Goal: Transaction & Acquisition: Purchase product/service

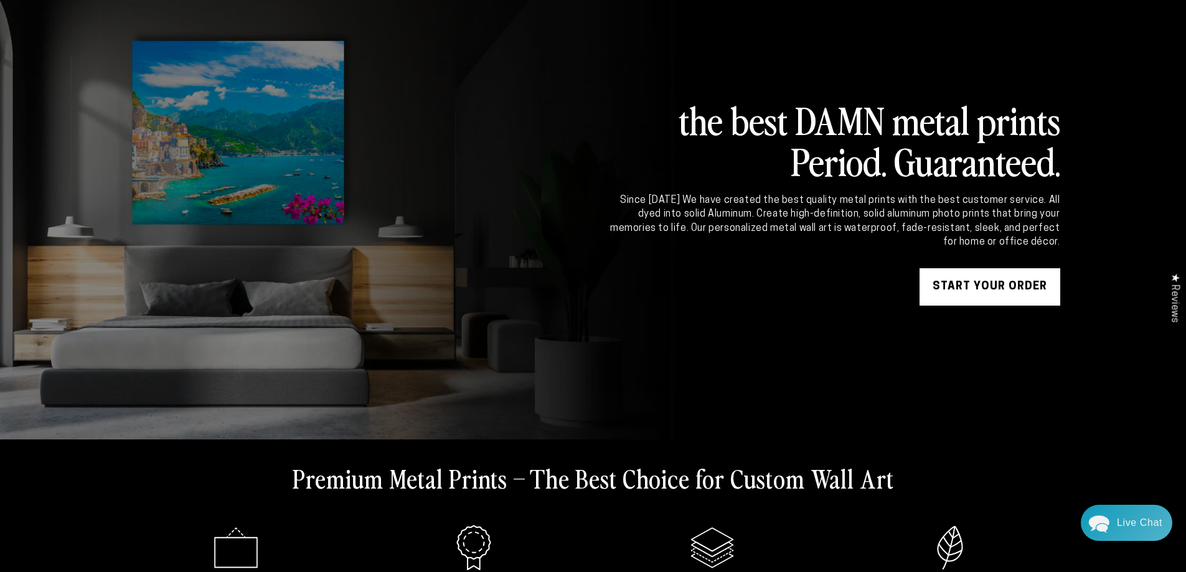
scroll to position [62, 0]
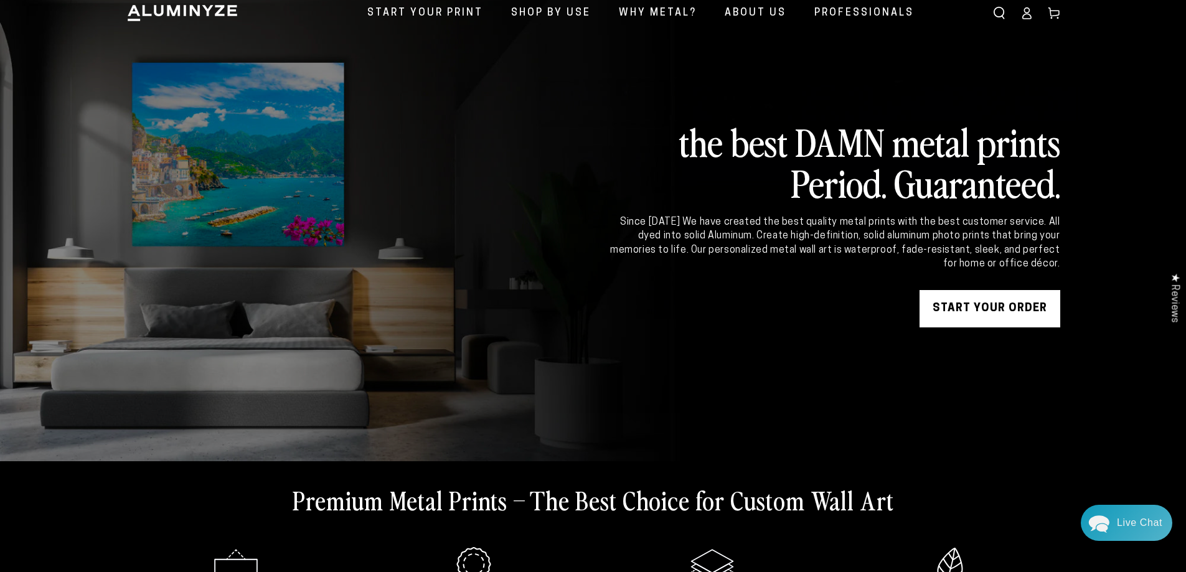
click at [1019, 301] on link "START YOUR Order" at bounding box center [990, 308] width 141 height 37
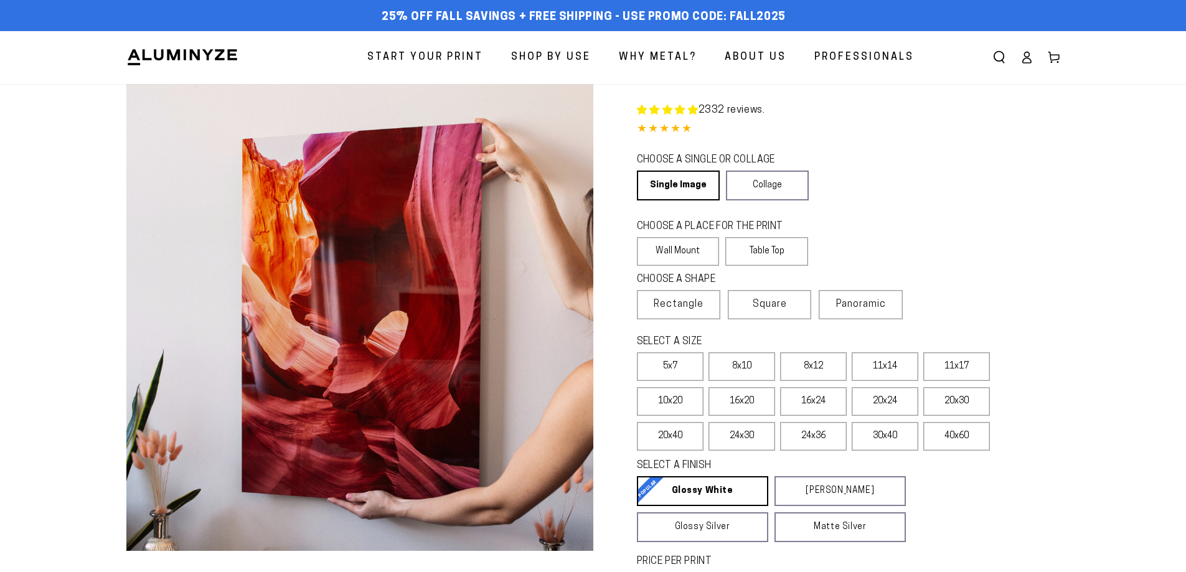
select select "**********"
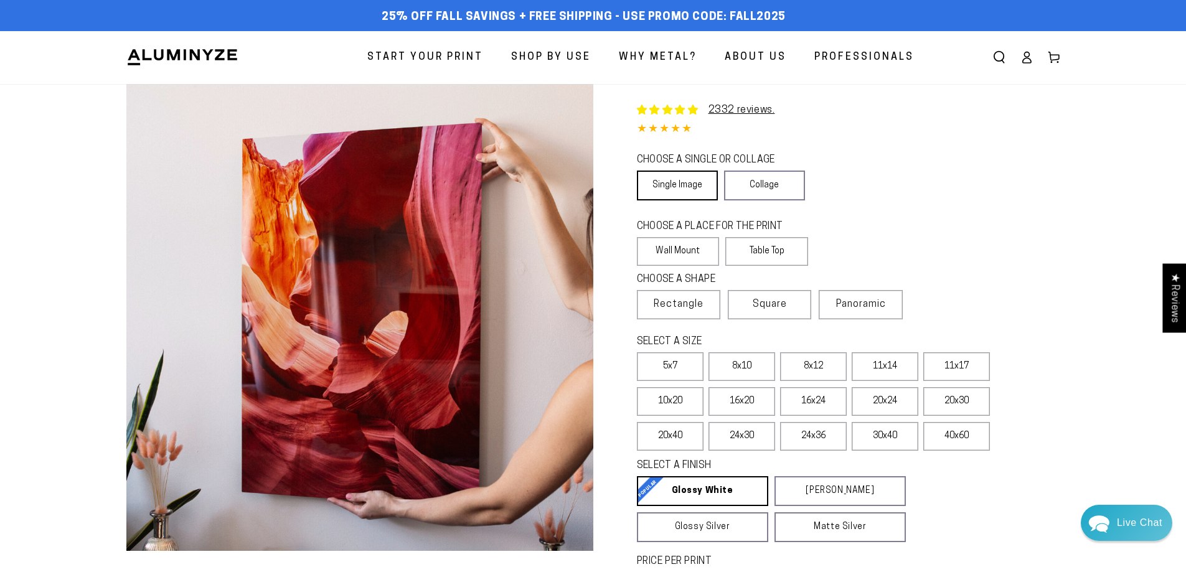
click at [692, 183] on link "Single Image" at bounding box center [677, 186] width 81 height 30
click at [689, 252] on label "Wall Mount" at bounding box center [678, 251] width 83 height 29
click at [689, 306] on span "Rectangle" at bounding box center [679, 304] width 50 height 15
click at [971, 396] on label "20x30" at bounding box center [956, 401] width 67 height 29
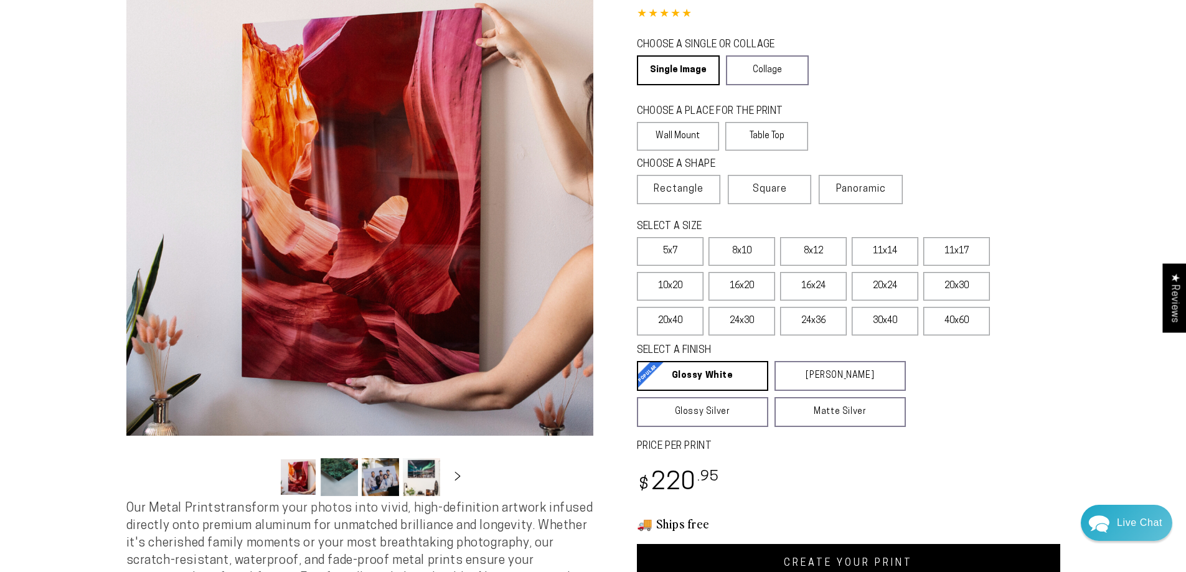
scroll to position [125, 0]
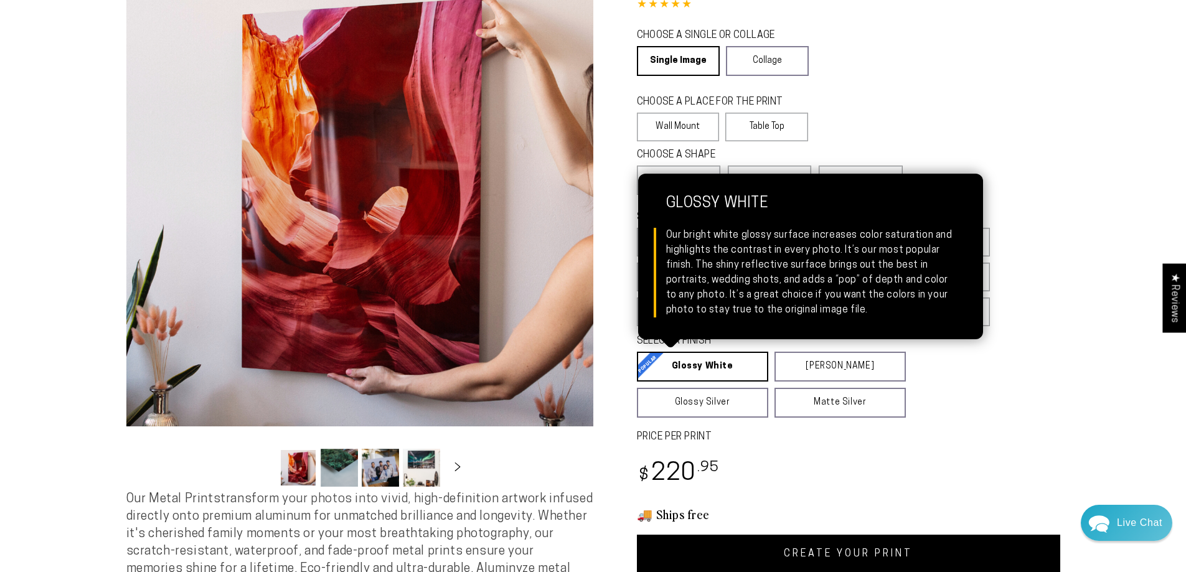
click at [652, 364] on link "Glossy White Glossy White Our bright white glossy surface increases color satur…" at bounding box center [702, 367] width 131 height 30
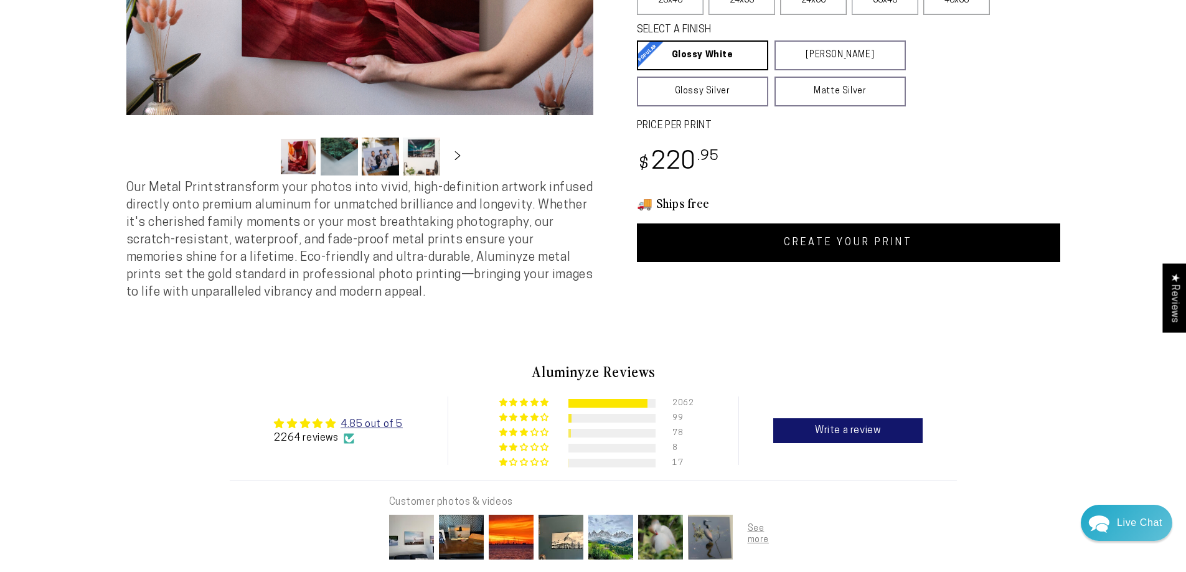
scroll to position [311, 0]
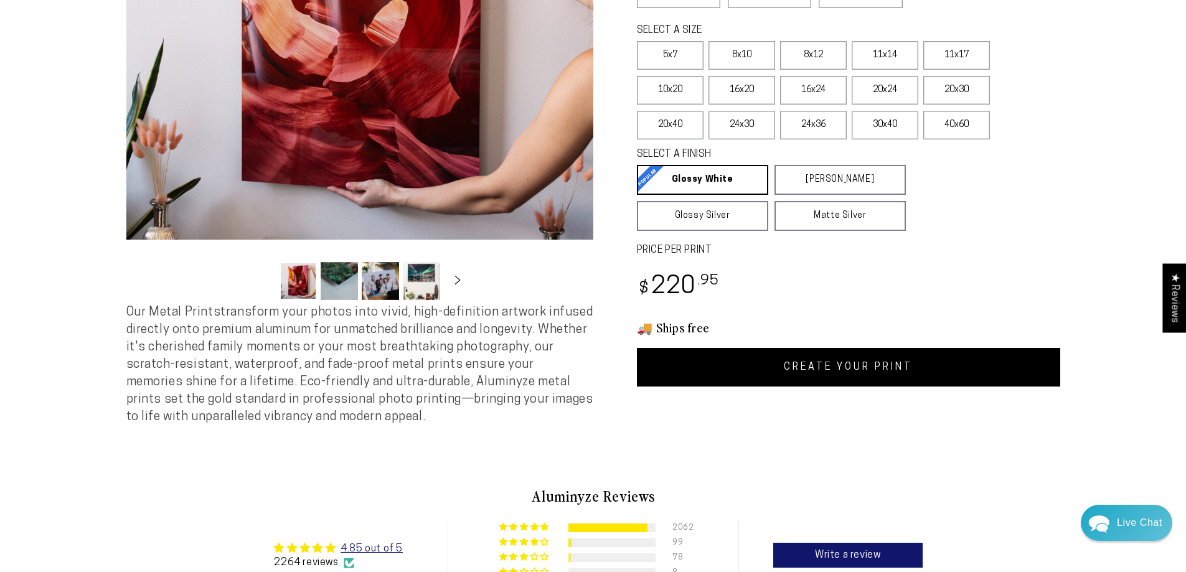
click at [836, 363] on link "CREATE YOUR PRINT" at bounding box center [848, 367] width 423 height 39
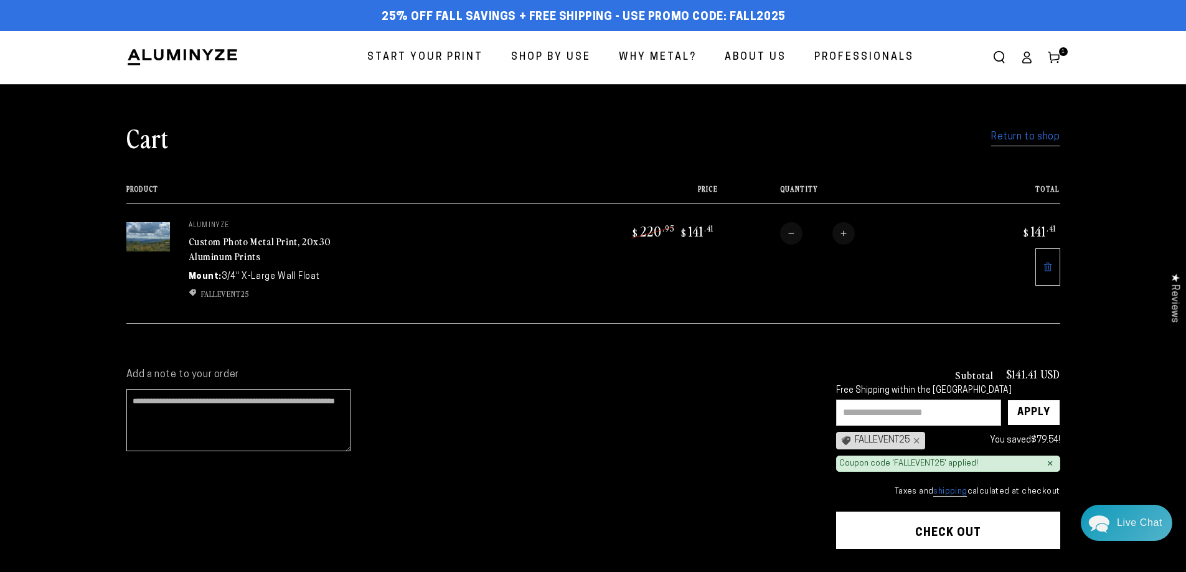
click at [138, 240] on img at bounding box center [148, 236] width 44 height 29
click at [238, 237] on link "Custom Photo Metal Print, 20x30 Aluminum Prints" at bounding box center [260, 249] width 143 height 30
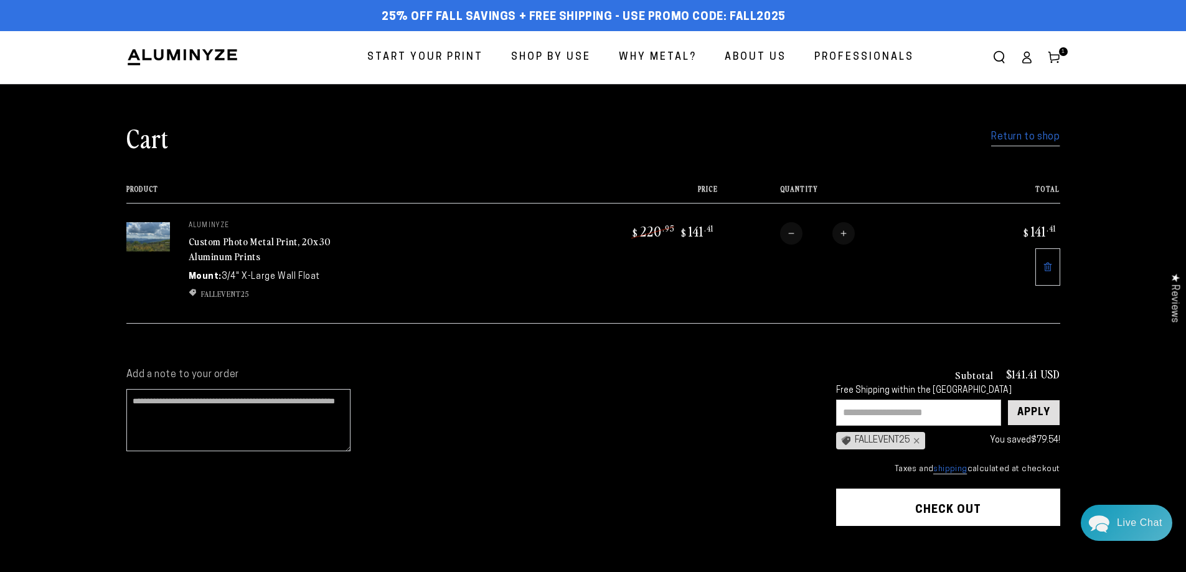
click at [1022, 403] on div "Apply" at bounding box center [1033, 412] width 33 height 25
click at [948, 506] on button "Check out" at bounding box center [948, 507] width 224 height 37
